Goal: Information Seeking & Learning: Learn about a topic

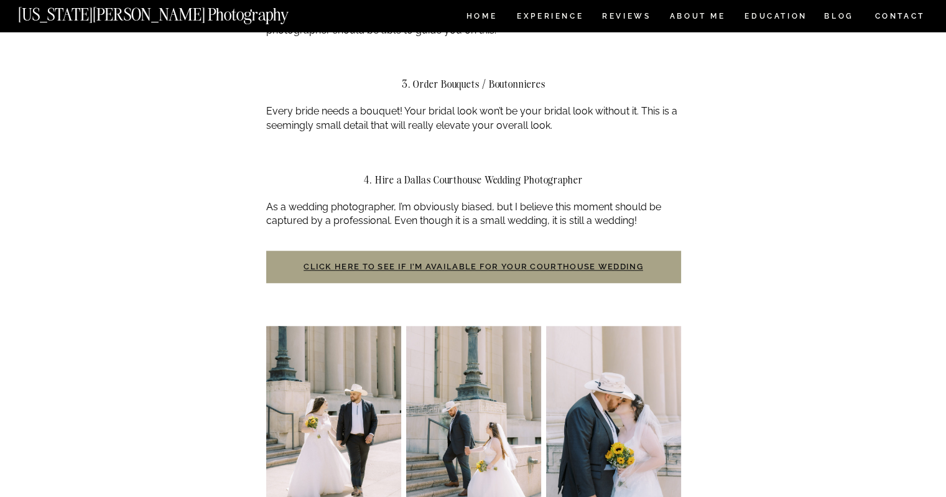
scroll to position [1134, 0]
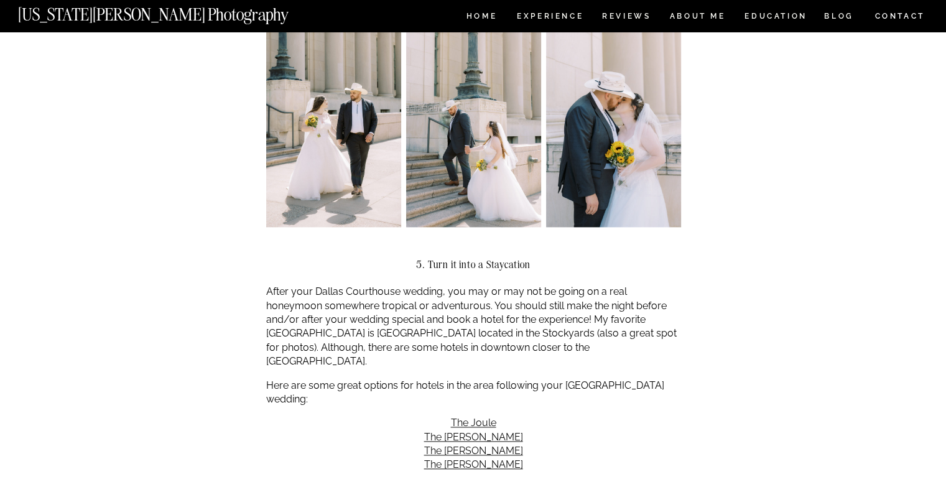
scroll to position [1507, 0]
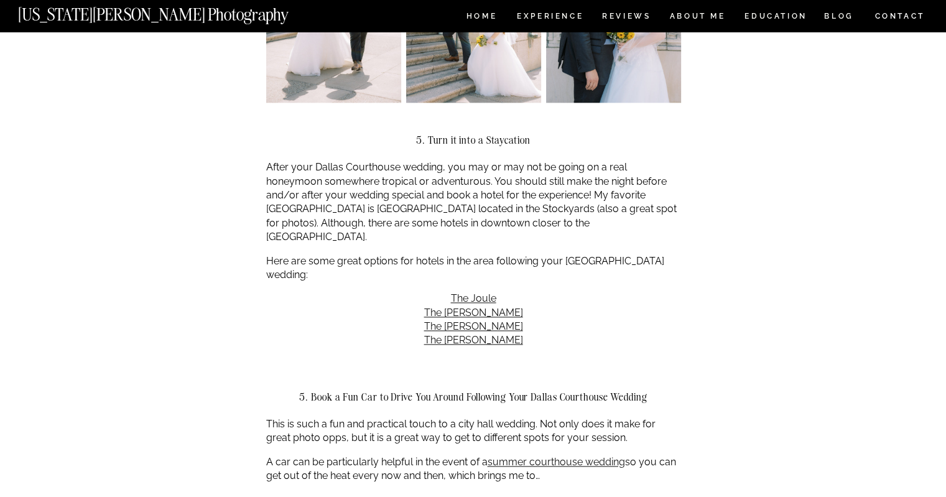
click at [165, 127] on div "Dallas Courthouse Wedding | A Complete Guide Uncategorized Why opt for a Dallas…" at bounding box center [473, 340] width 946 height 3631
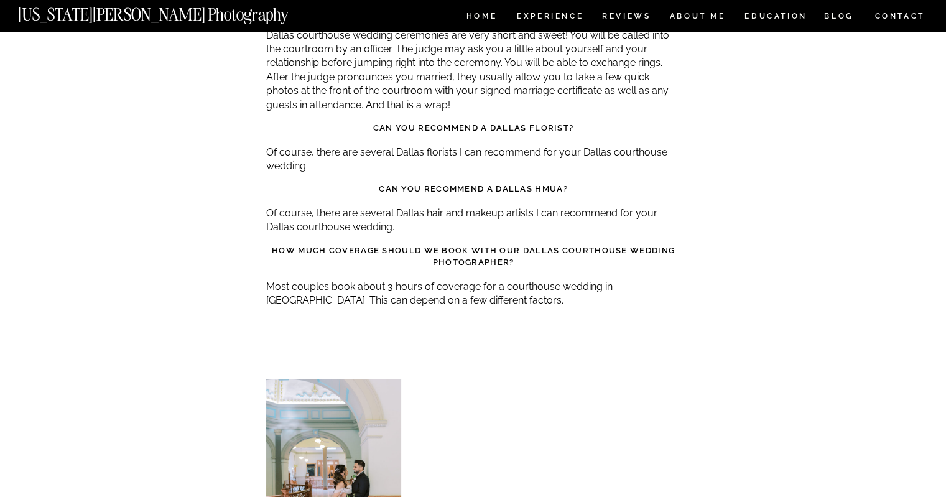
scroll to position [2875, 0]
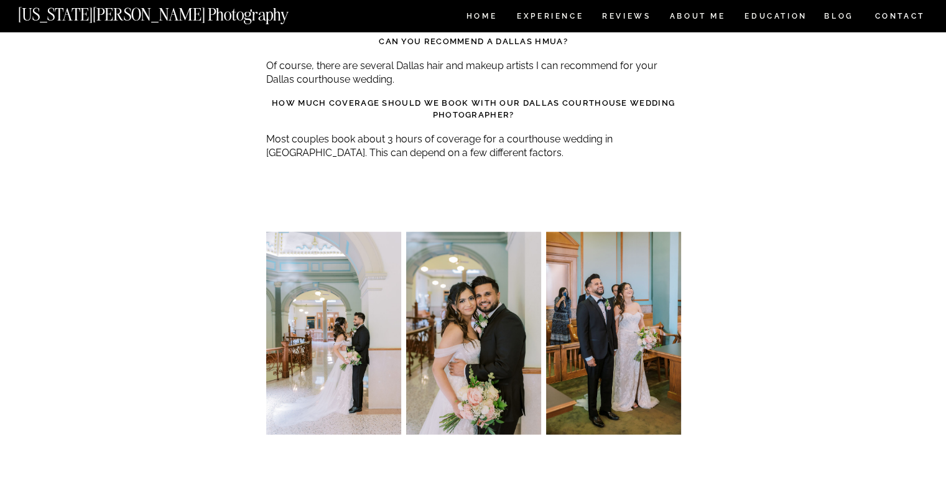
scroll to position [3062, 0]
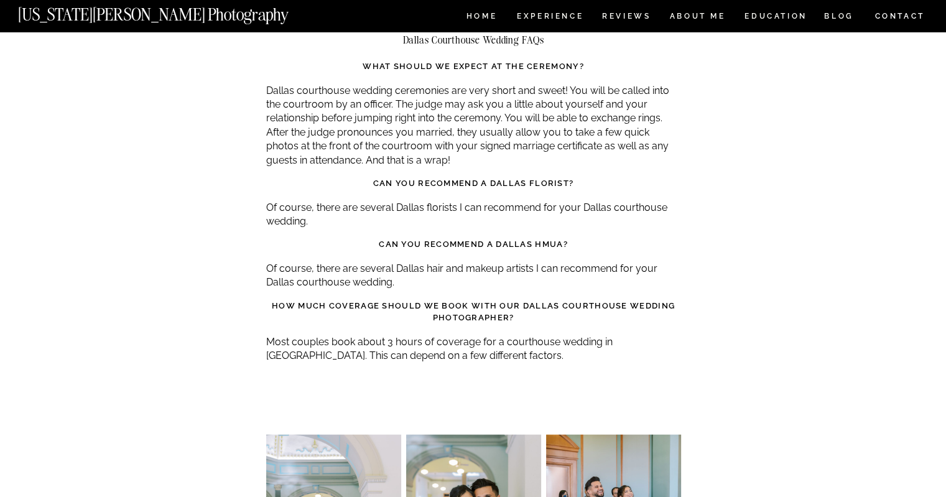
drag, startPoint x: 156, startPoint y: 214, endPoint x: 159, endPoint y: 170, distance: 43.6
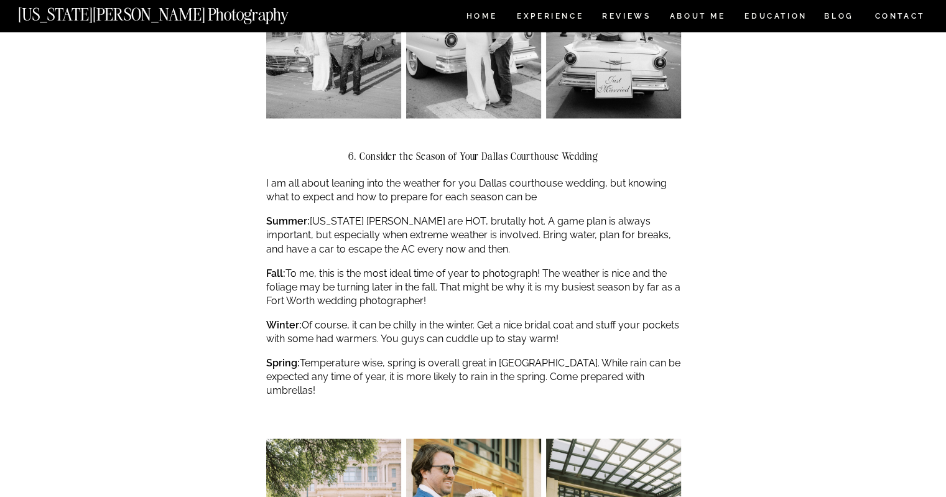
scroll to position [2062, 0]
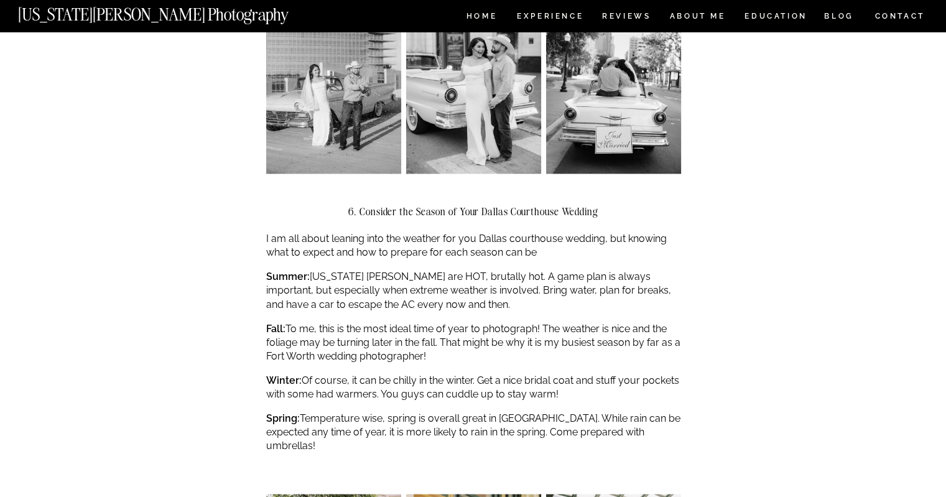
click at [422, 270] on p "Summer: [US_STATE] [PERSON_NAME] are HOT, brutally hot. A game plan is always i…" at bounding box center [473, 291] width 415 height 42
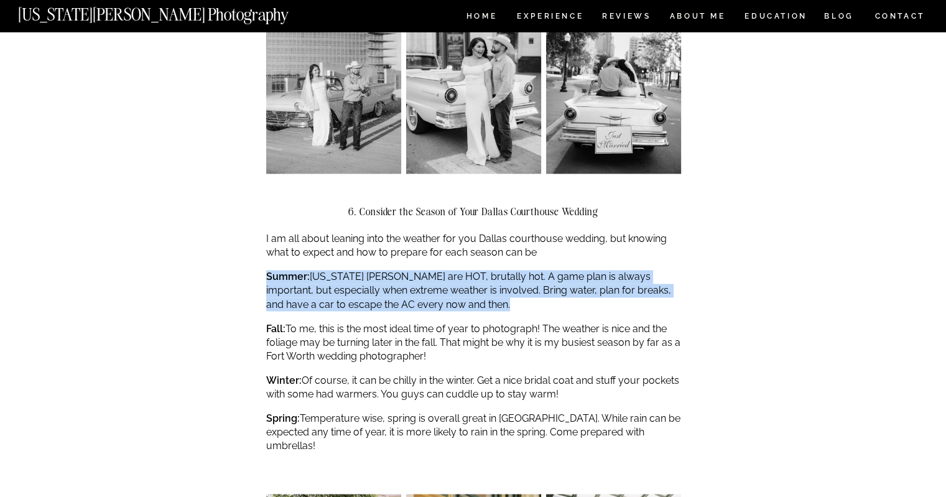
click at [422, 270] on p "Summer: [US_STATE] [PERSON_NAME] are HOT, brutally hot. A game plan is always i…" at bounding box center [473, 291] width 415 height 42
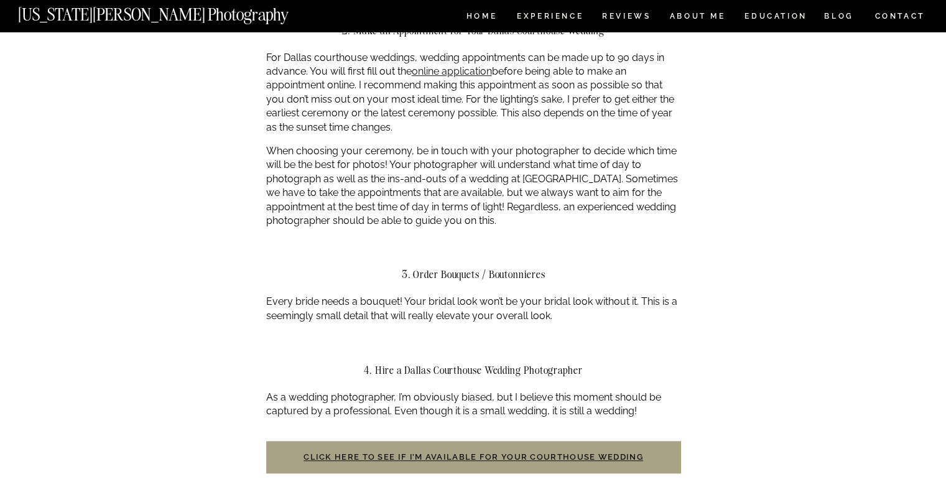
scroll to position [881, 0]
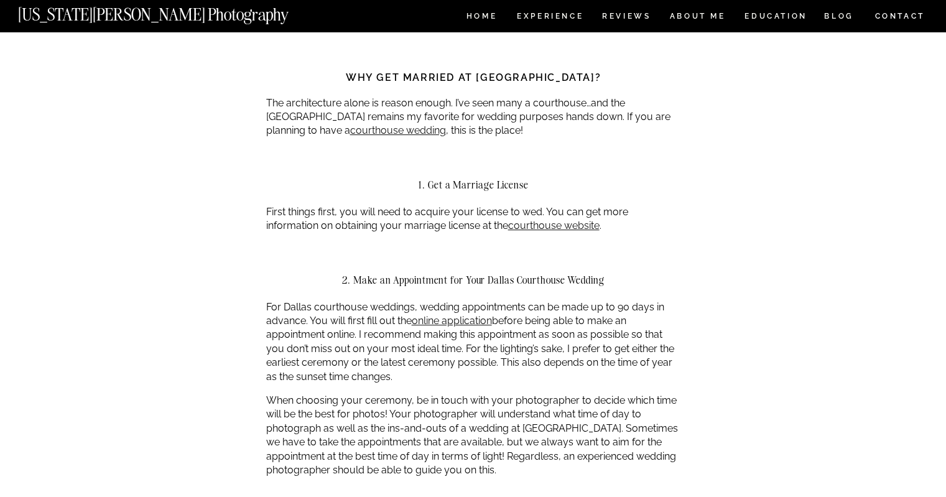
scroll to position [632, 0]
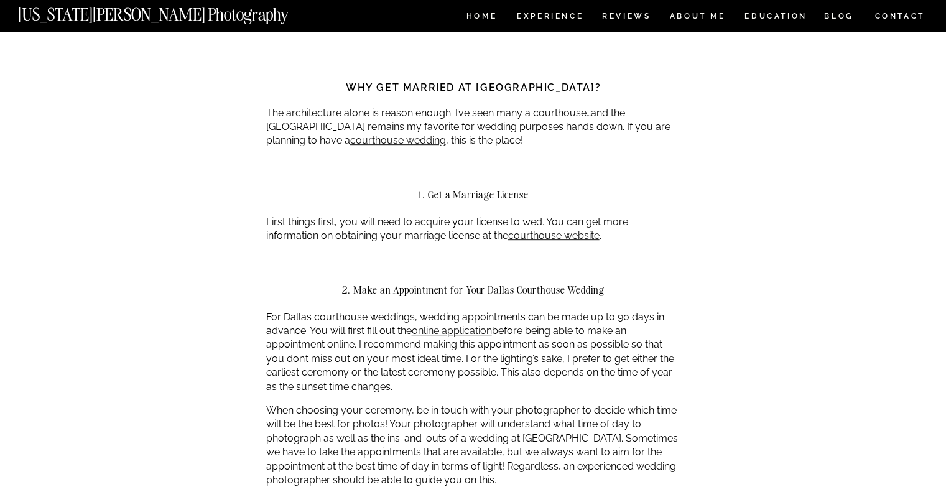
click at [627, 253] on div at bounding box center [473, 268] width 415 height 31
